Goal: Task Accomplishment & Management: Use online tool/utility

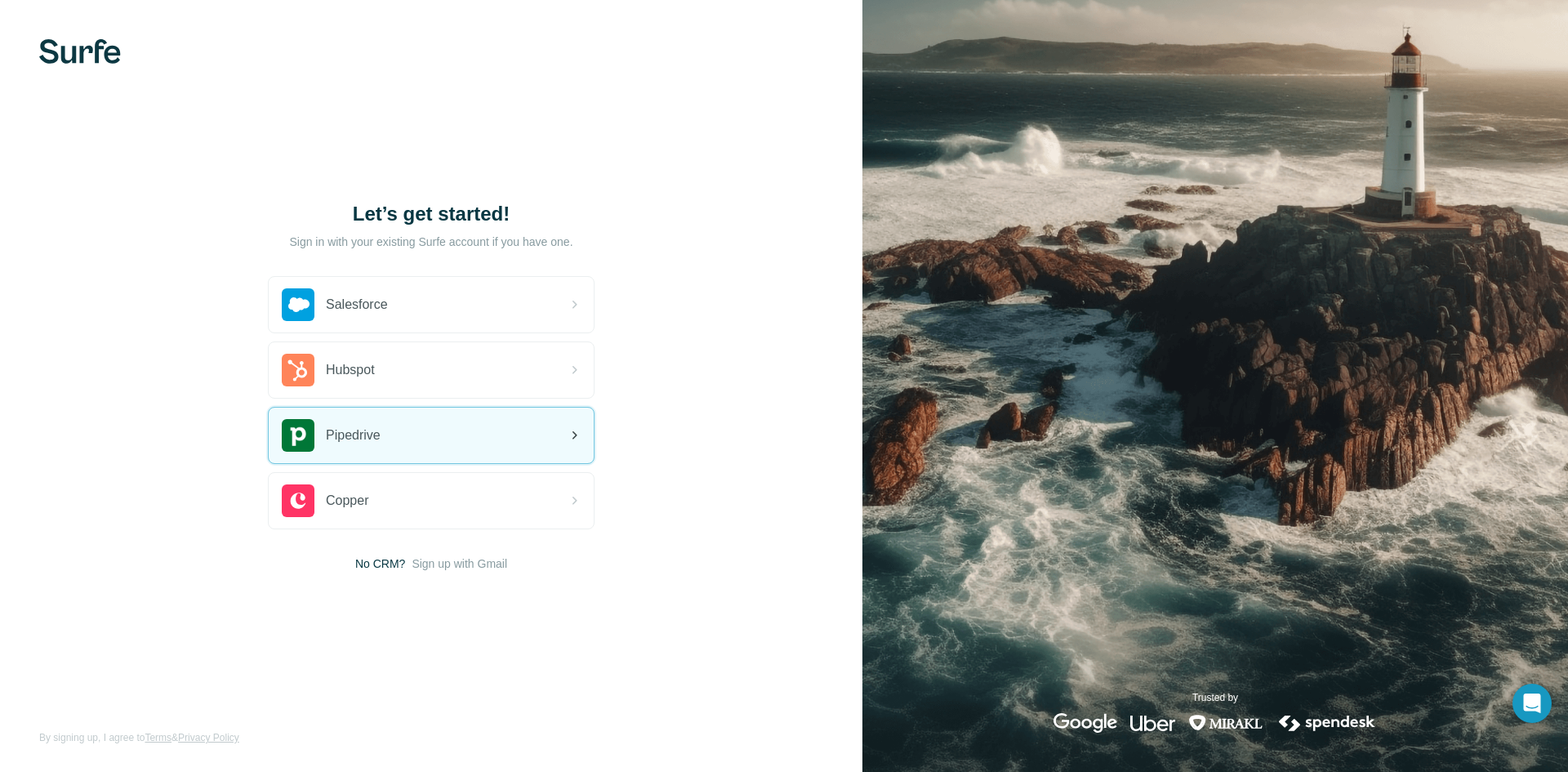
click at [470, 435] on div "Pipedrive" at bounding box center [431, 435] width 325 height 55
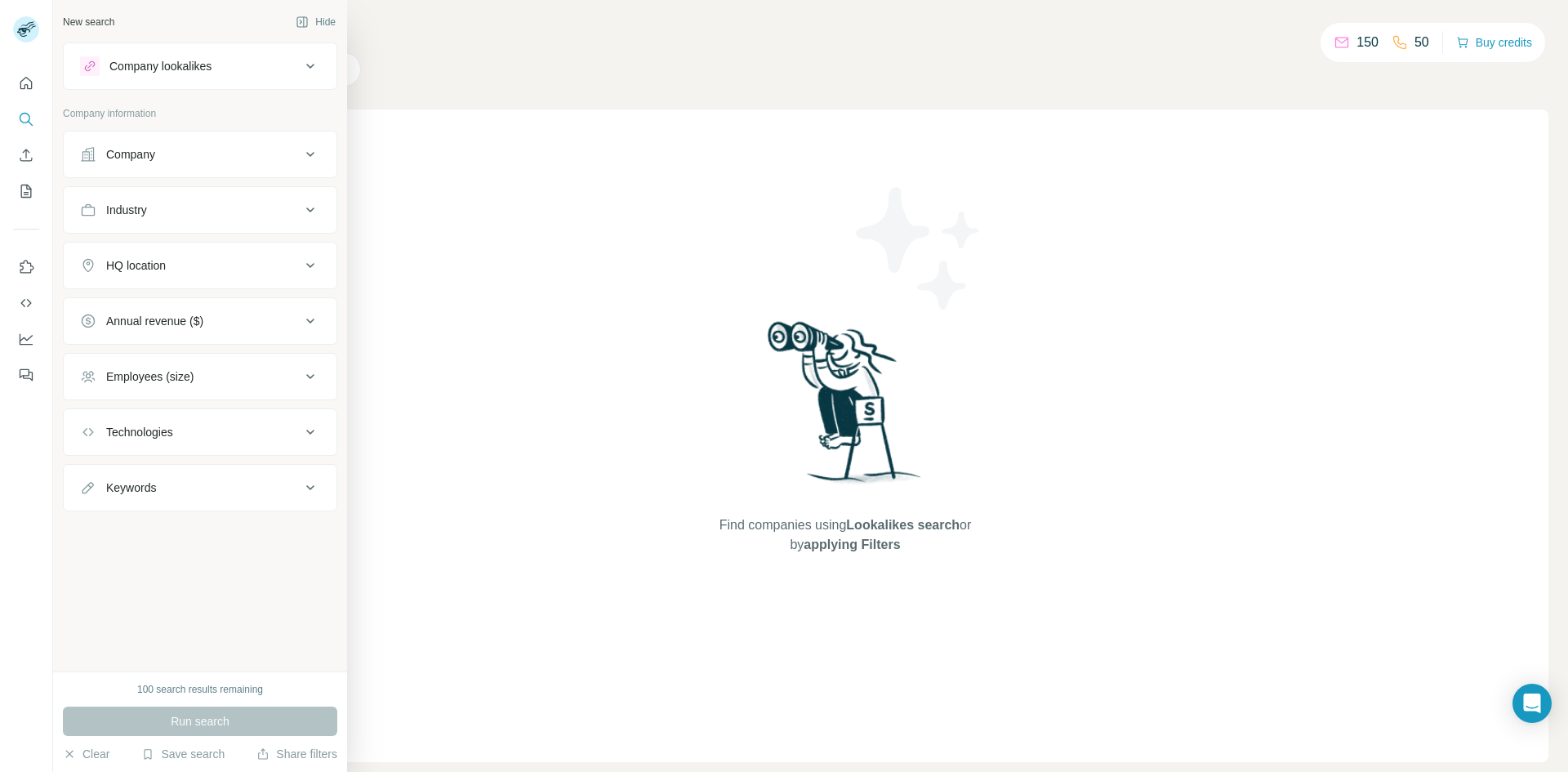
click at [115, 150] on div "Company" at bounding box center [130, 155] width 49 height 17
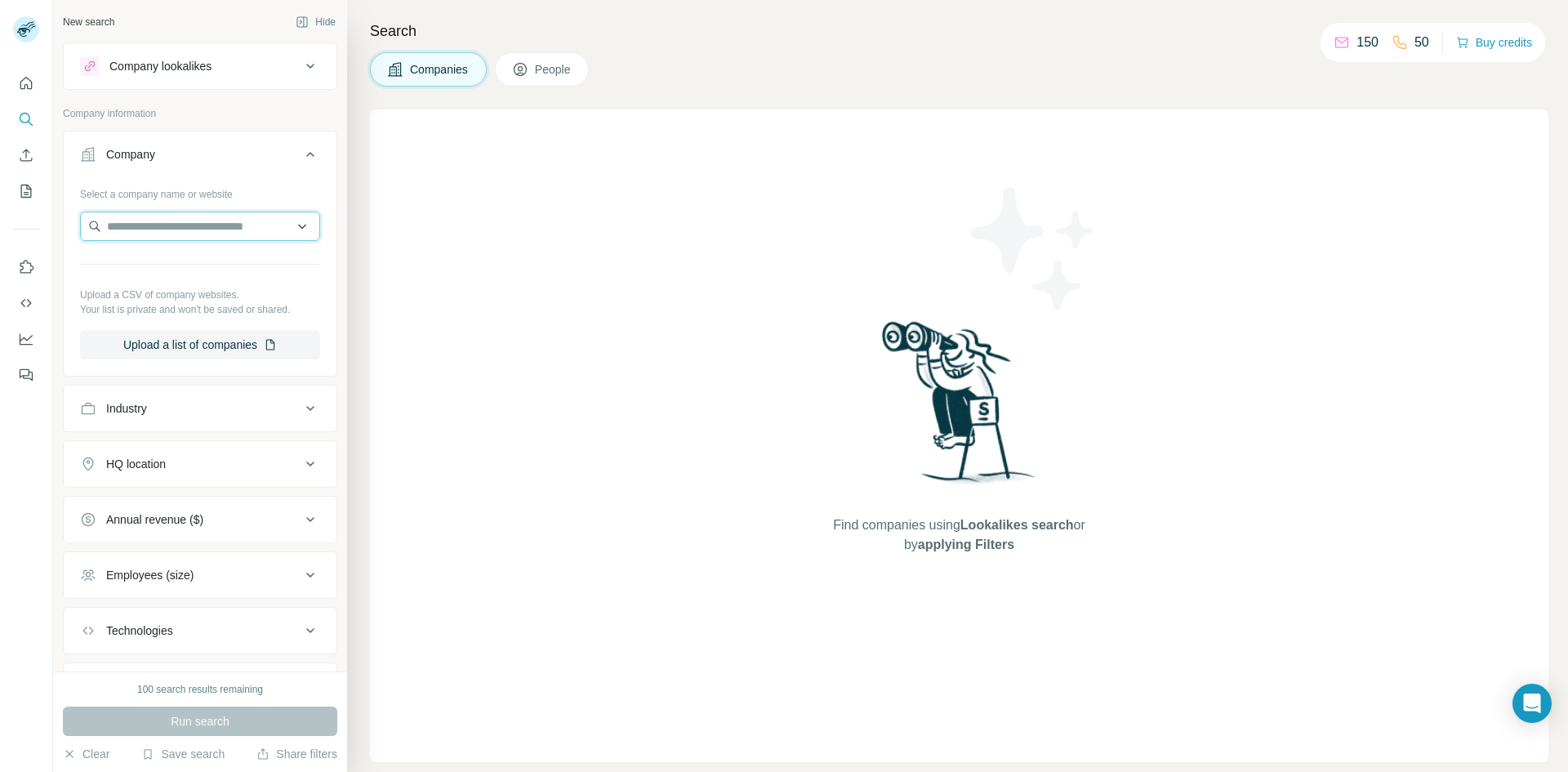
click at [149, 224] on input "text" at bounding box center [200, 226] width 240 height 29
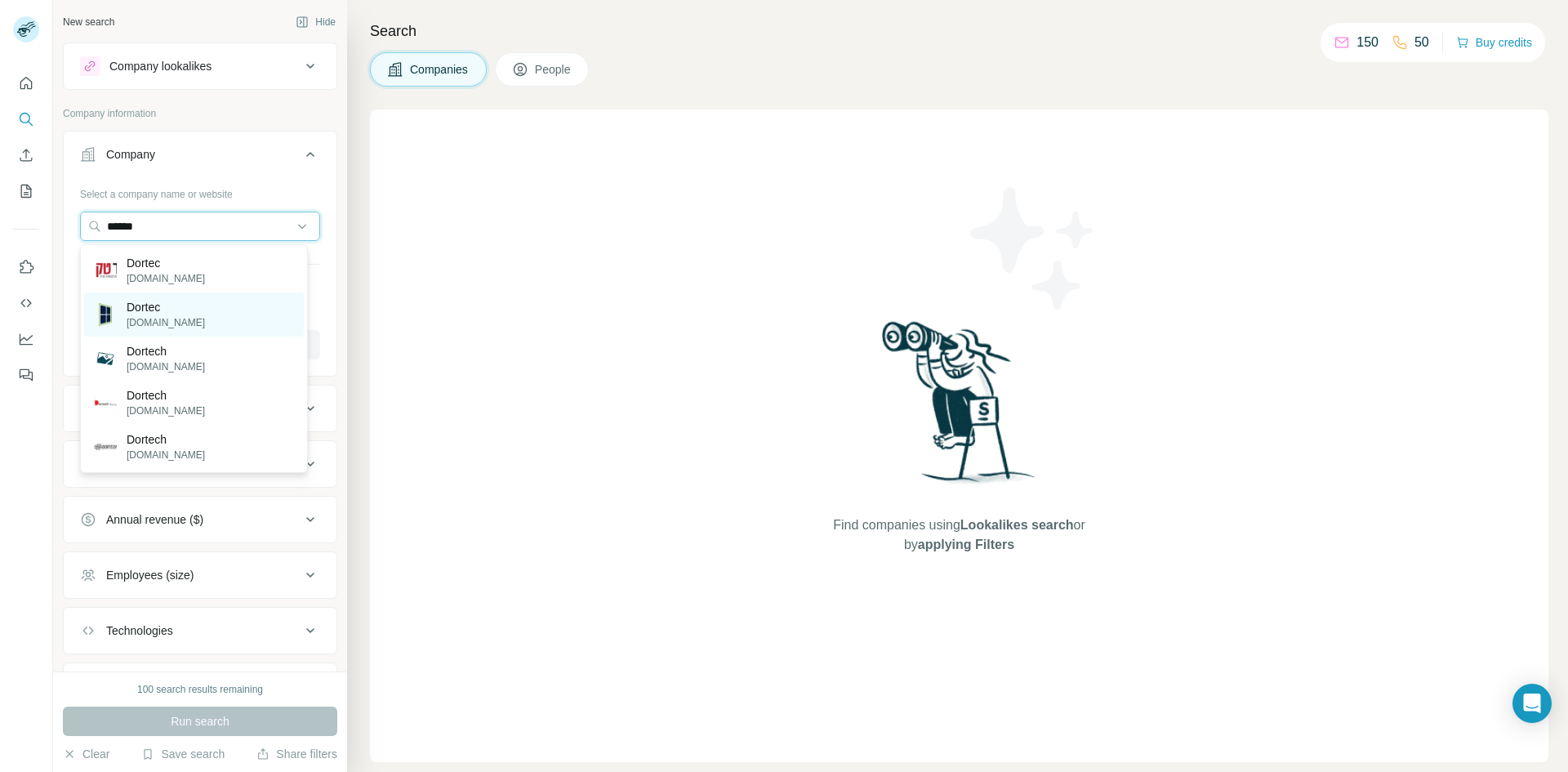
type input "******"
click at [145, 306] on p "Dortec" at bounding box center [166, 307] width 78 height 17
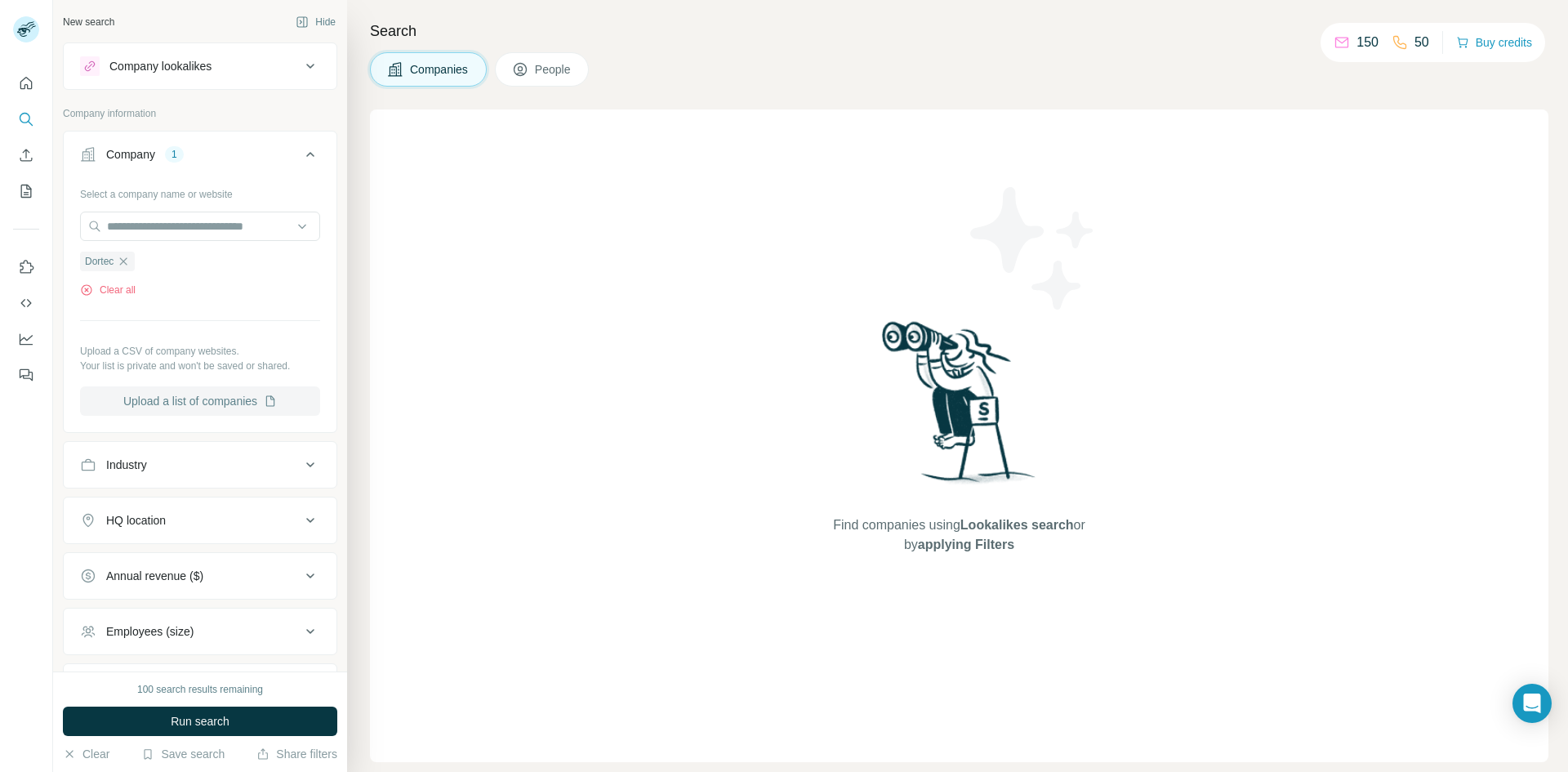
click at [163, 397] on button "Upload a list of companies" at bounding box center [200, 401] width 240 height 29
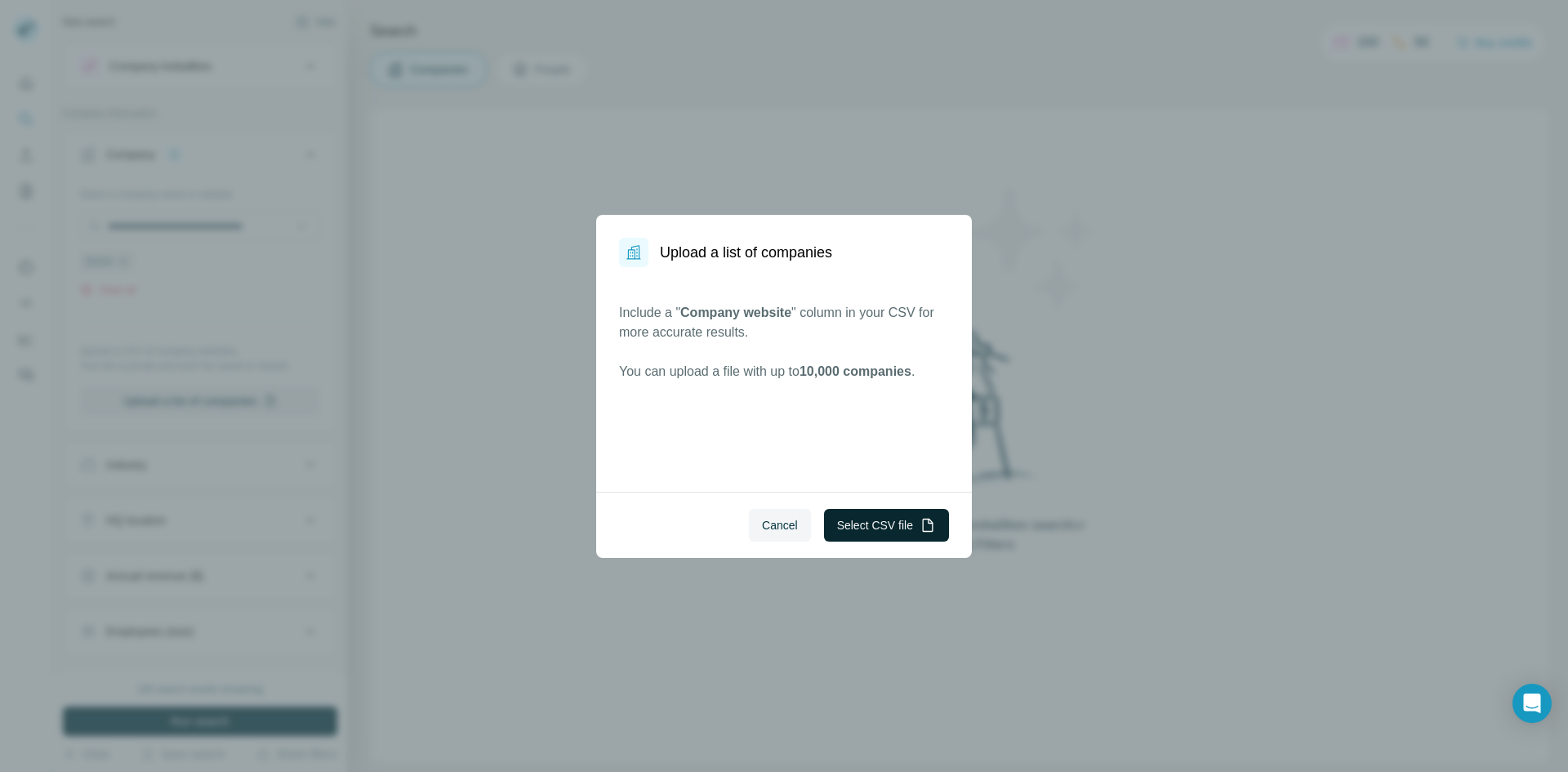
click at [868, 525] on button "Select CSV file" at bounding box center [886, 524] width 125 height 32
click at [783, 533] on button "Cancel" at bounding box center [779, 524] width 62 height 32
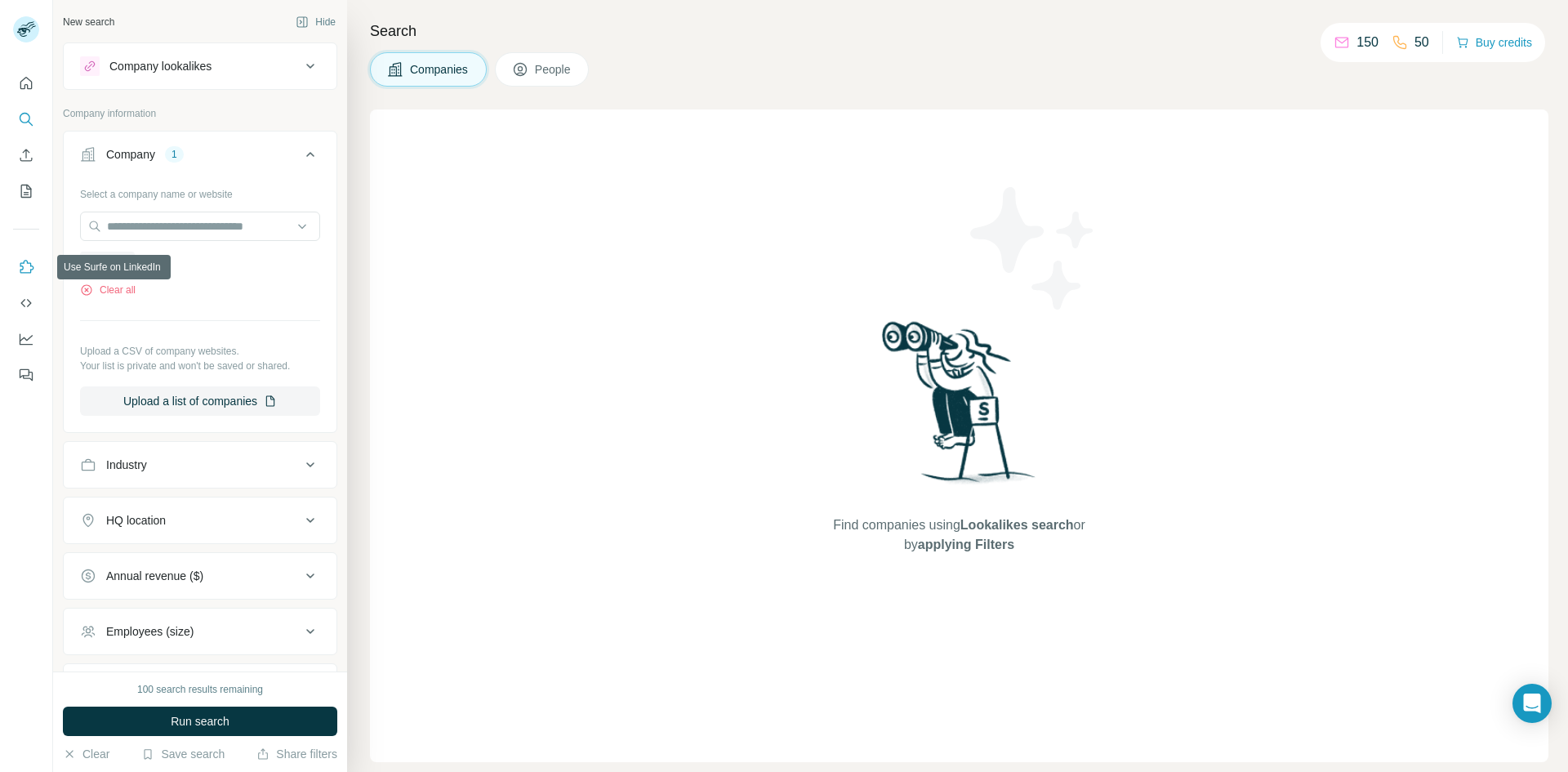
click at [26, 264] on icon "Use Surfe on LinkedIn" at bounding box center [27, 267] width 17 height 17
click at [33, 85] on icon "Quick start" at bounding box center [27, 84] width 17 height 17
click at [26, 85] on icon "Quick start" at bounding box center [26, 82] width 12 height 12
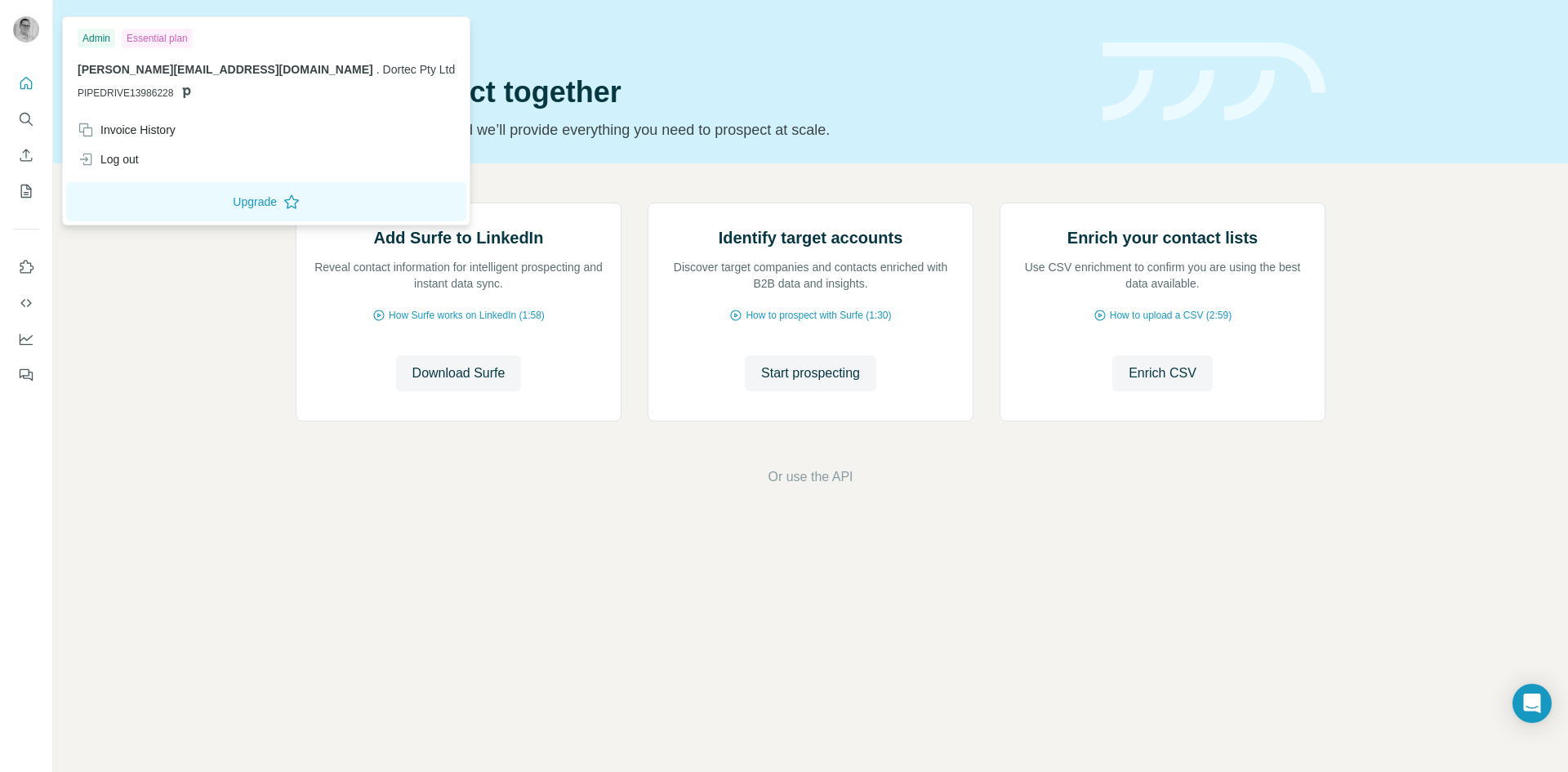
click at [32, 27] on img at bounding box center [26, 29] width 26 height 26
click at [128, 93] on span "PIPEDRIVE13986228" at bounding box center [125, 93] width 96 height 15
click at [26, 335] on icon "Dashboard" at bounding box center [27, 339] width 17 height 17
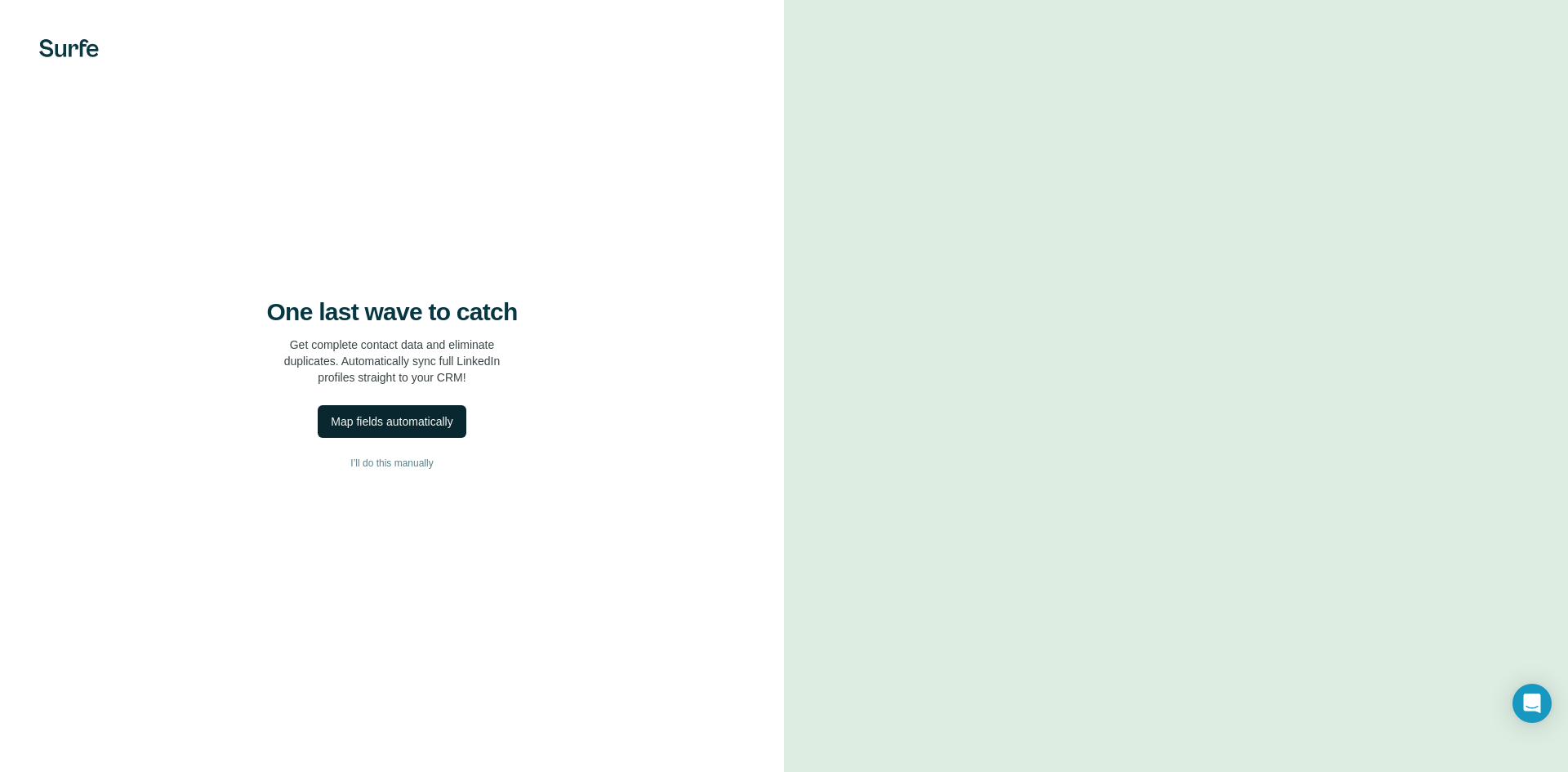
click at [408, 419] on div "Map fields automatically" at bounding box center [391, 421] width 121 height 17
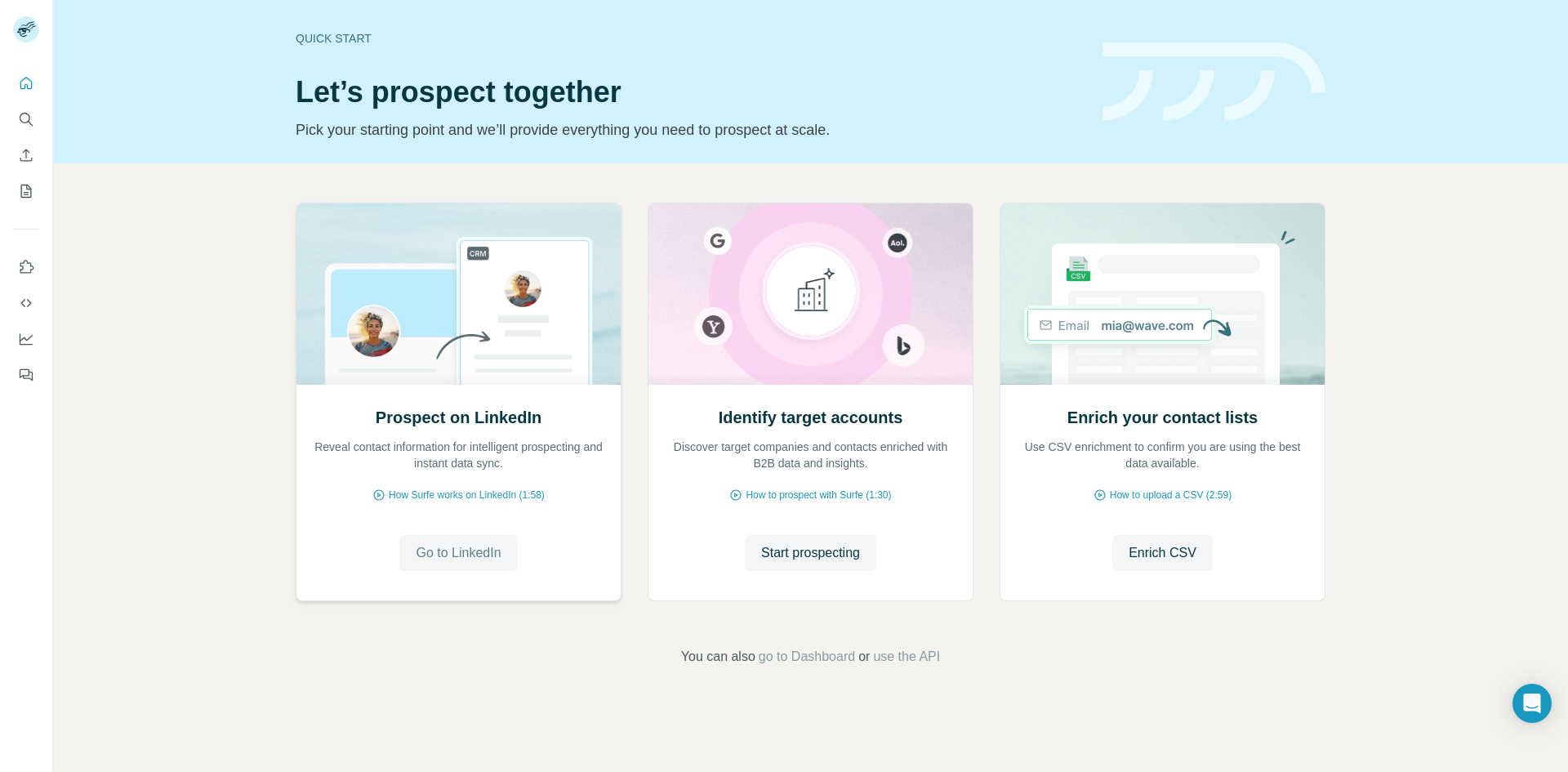
click at [455, 548] on span "Go to LinkedIn" at bounding box center [458, 552] width 85 height 19
click at [428, 496] on span "How Surfe works on LinkedIn (1:58)" at bounding box center [466, 495] width 156 height 15
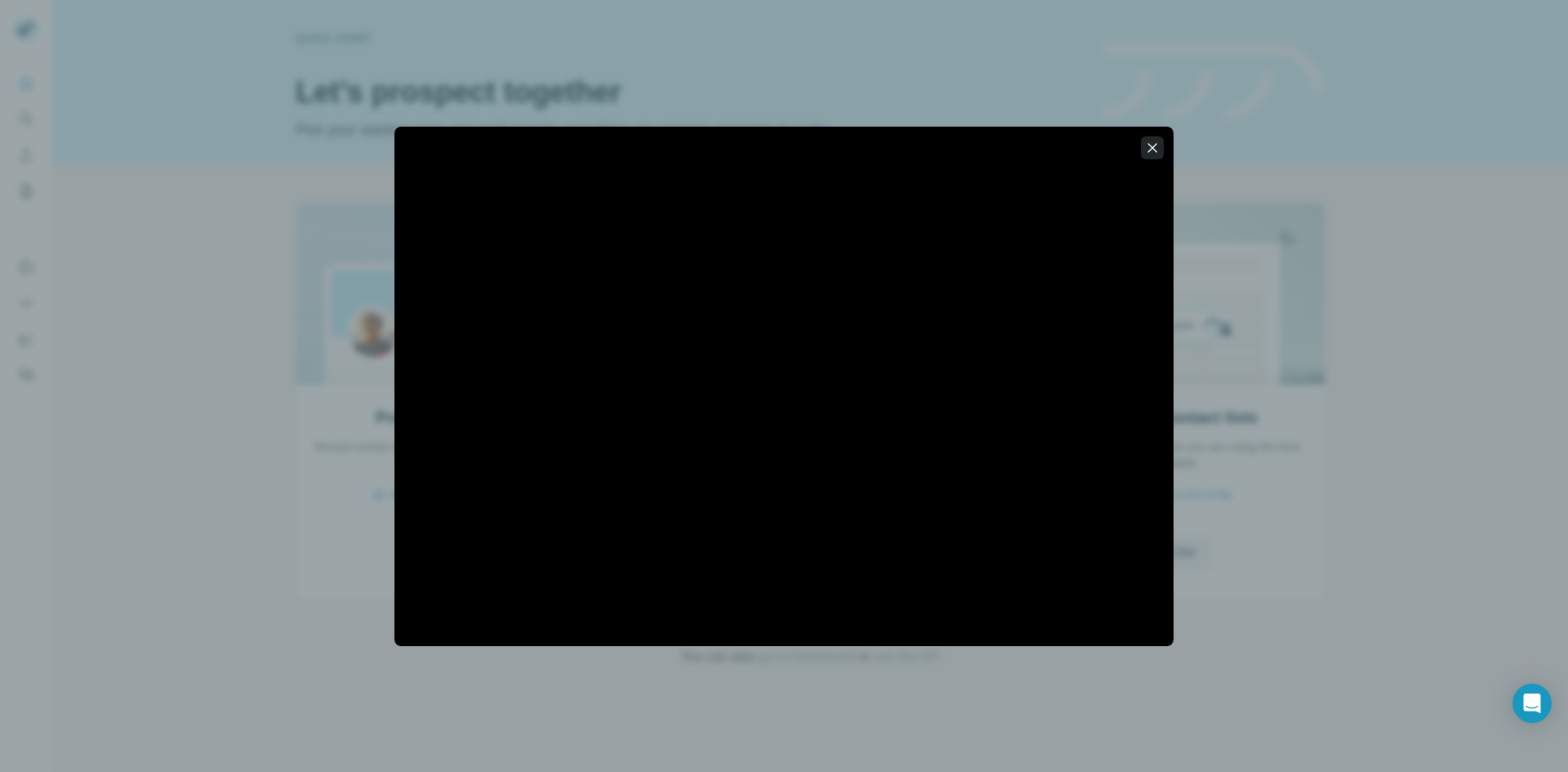
click at [1149, 146] on icon "button" at bounding box center [1152, 148] width 17 height 17
